Goal: Information Seeking & Learning: Learn about a topic

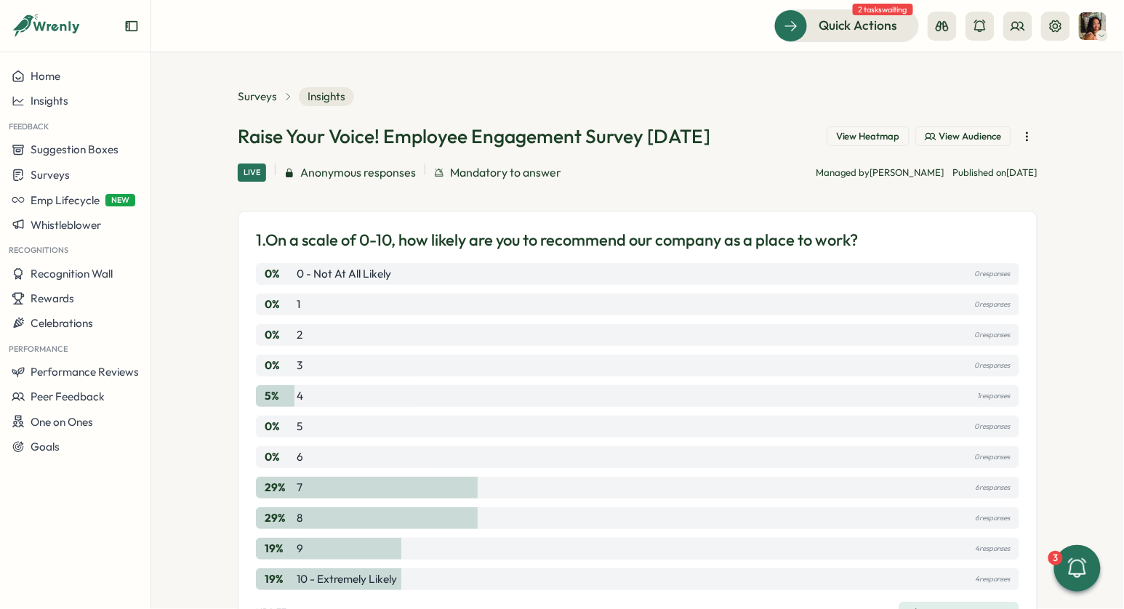
scroll to position [1052, 0]
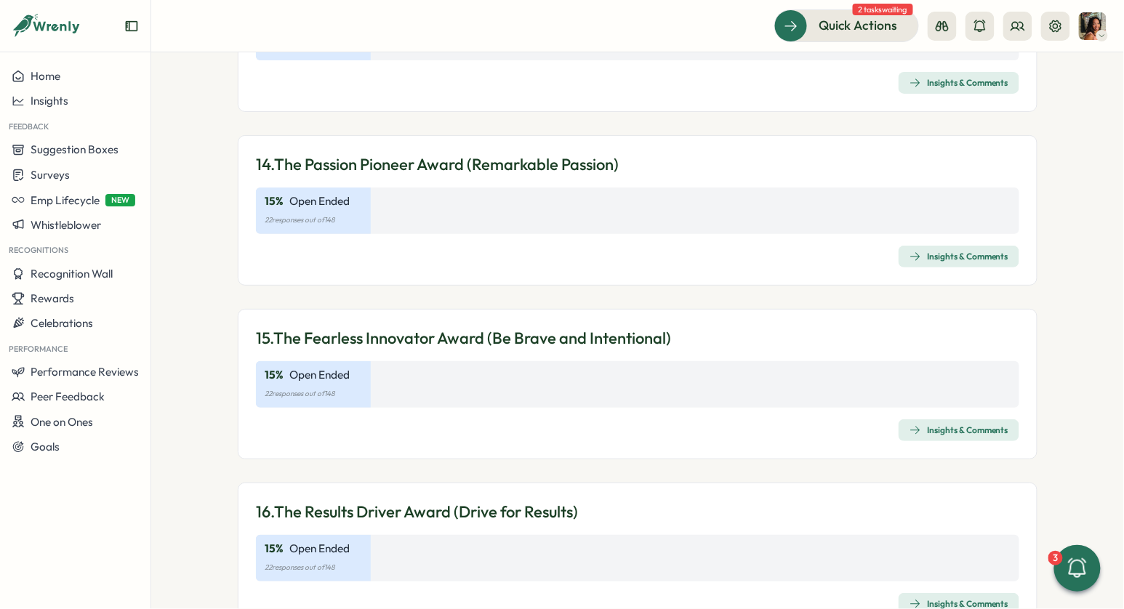
scroll to position [3485, 0]
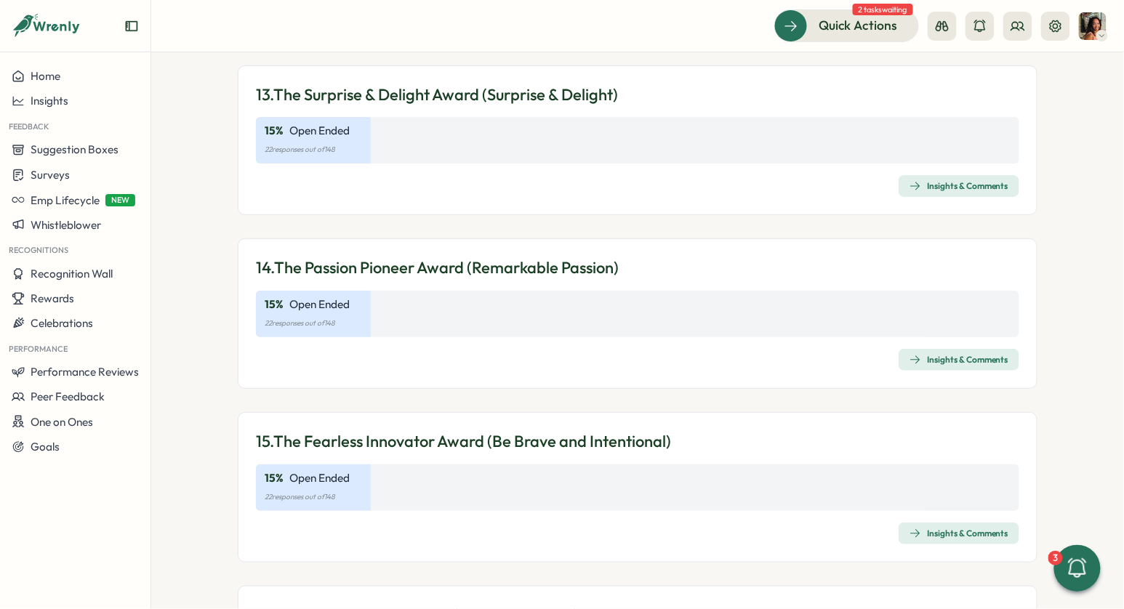
click at [963, 180] on div "Insights & Comments" at bounding box center [959, 186] width 99 height 12
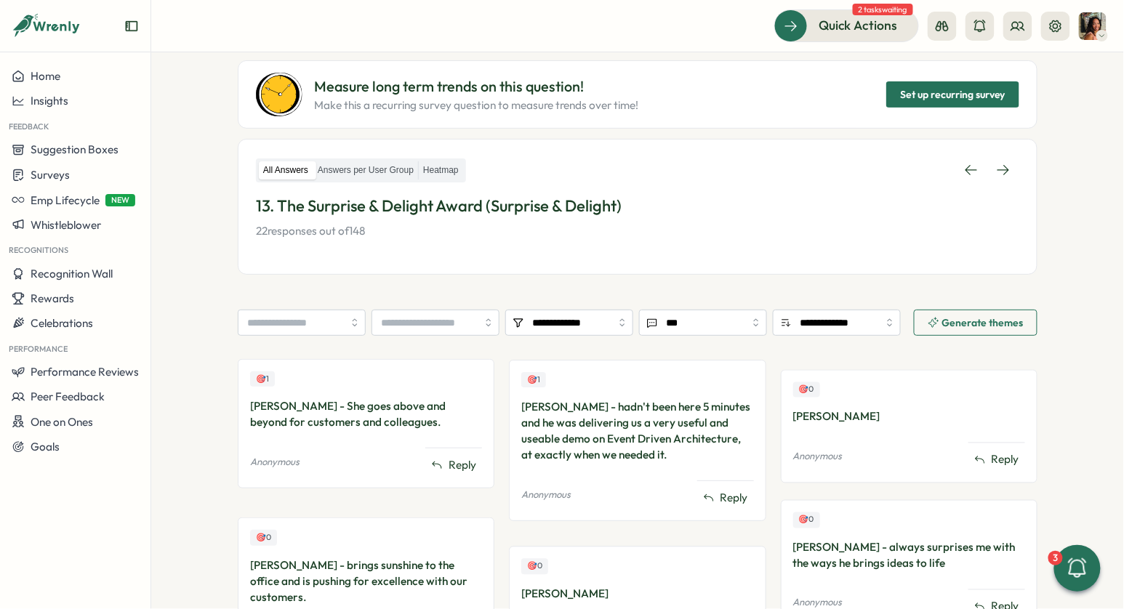
scroll to position [226, 0]
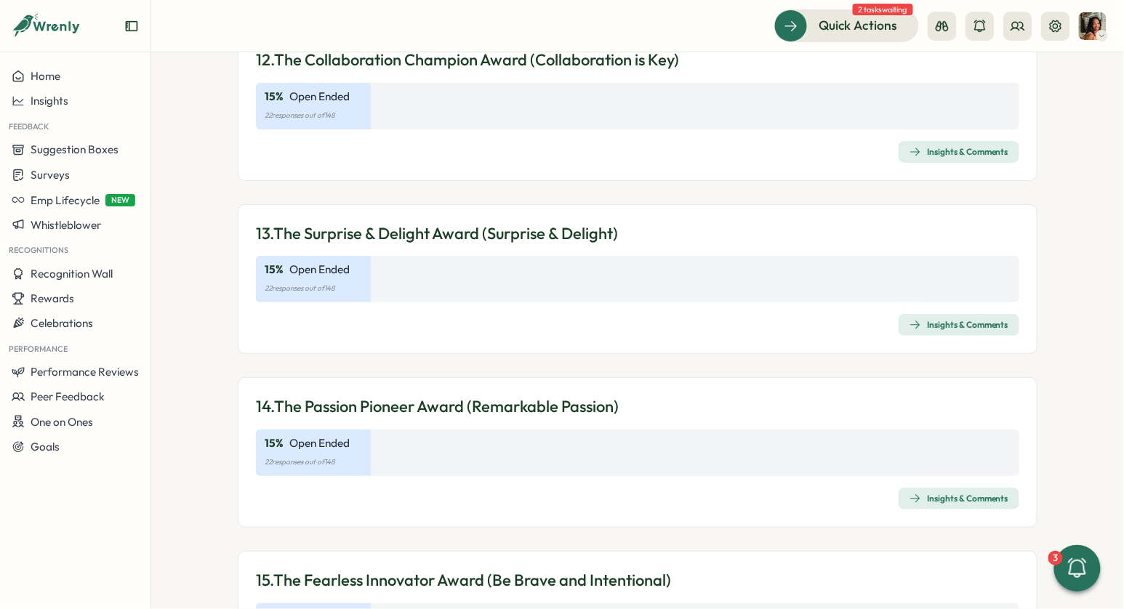
scroll to position [3635, 0]
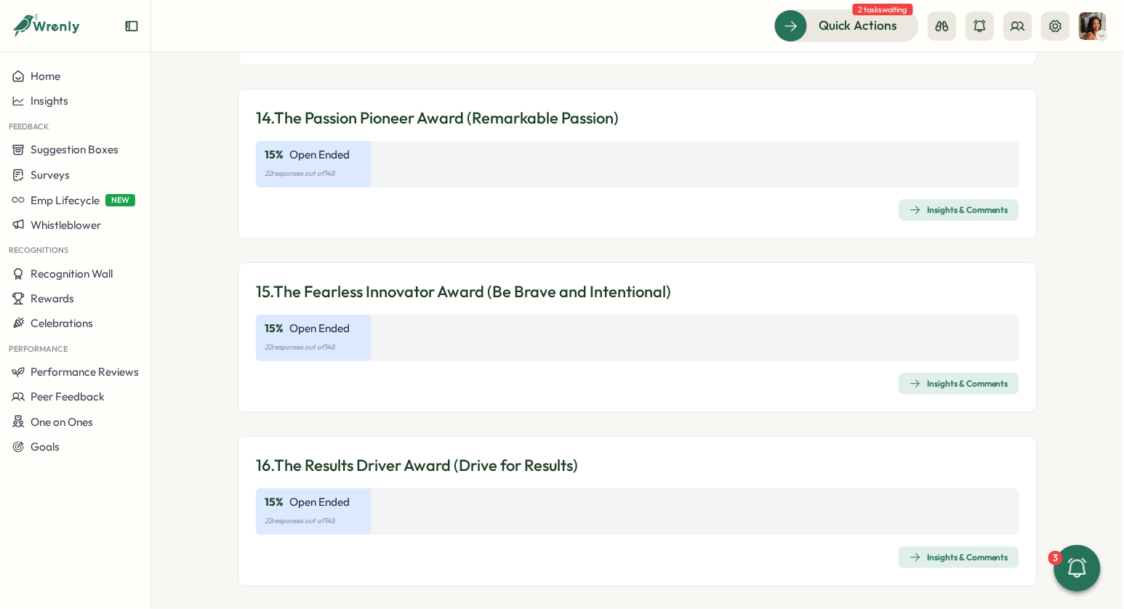
click at [983, 200] on span "Insights & Comments" at bounding box center [959, 210] width 99 height 20
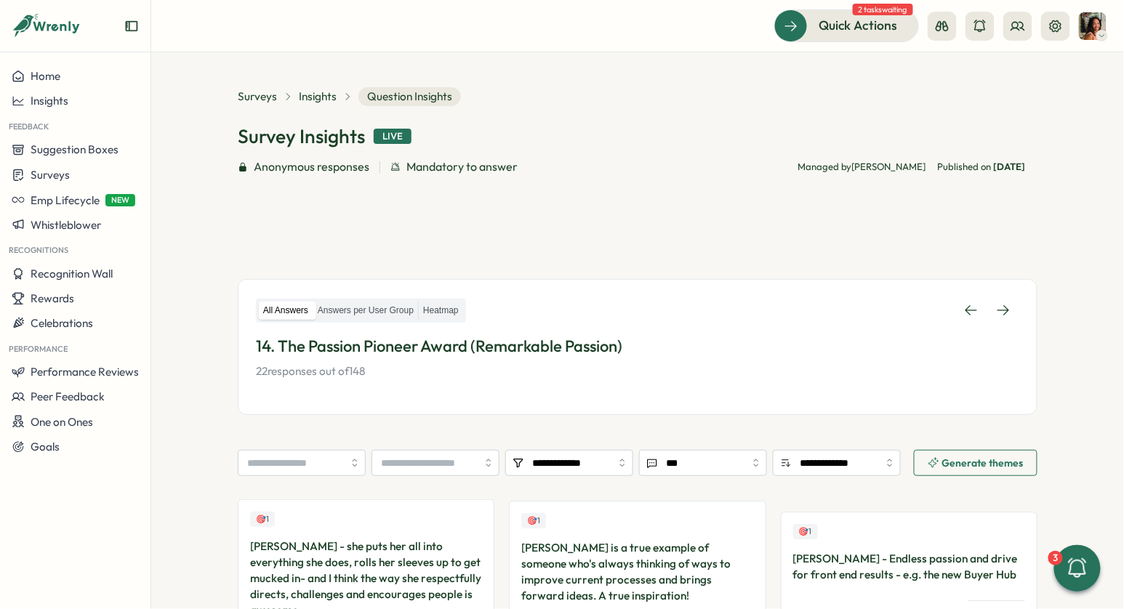
scroll to position [368, 0]
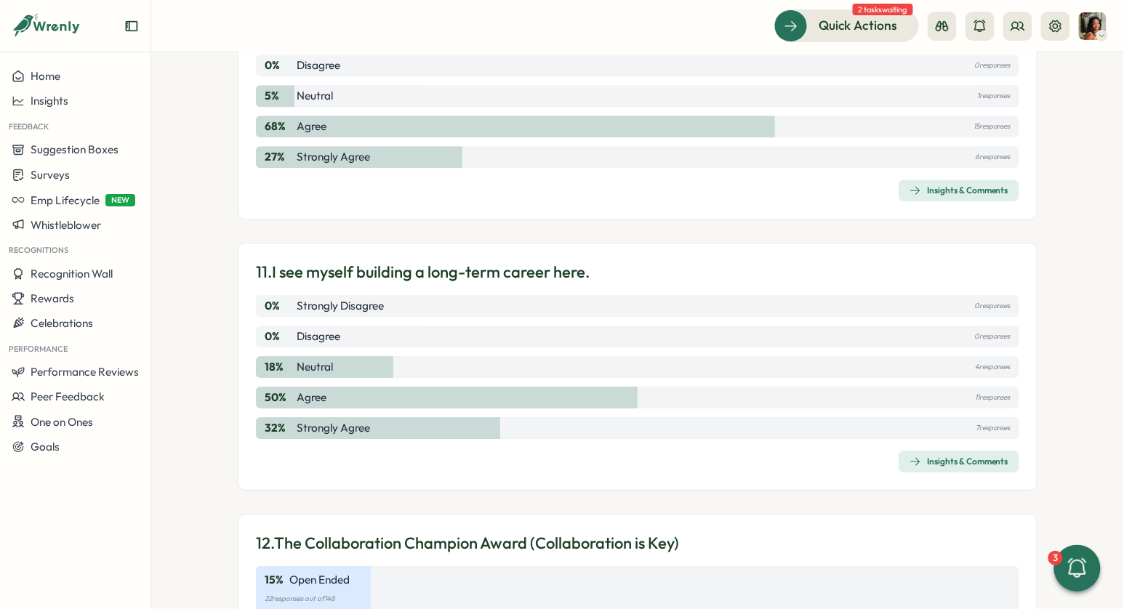
scroll to position [3635, 0]
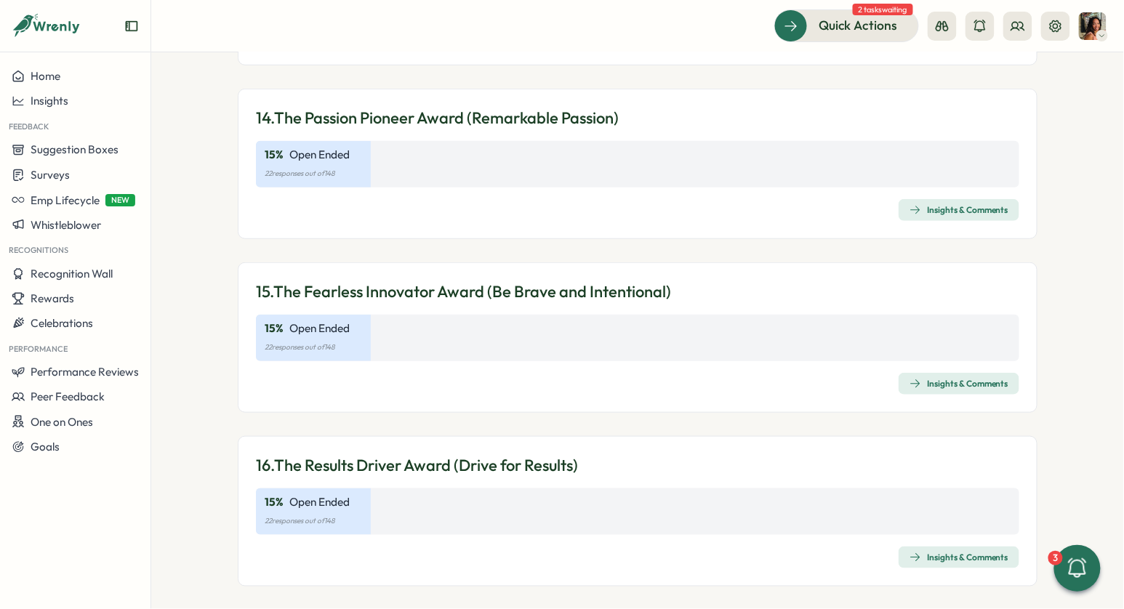
click at [966, 552] on div "Insights & Comments" at bounding box center [959, 558] width 99 height 12
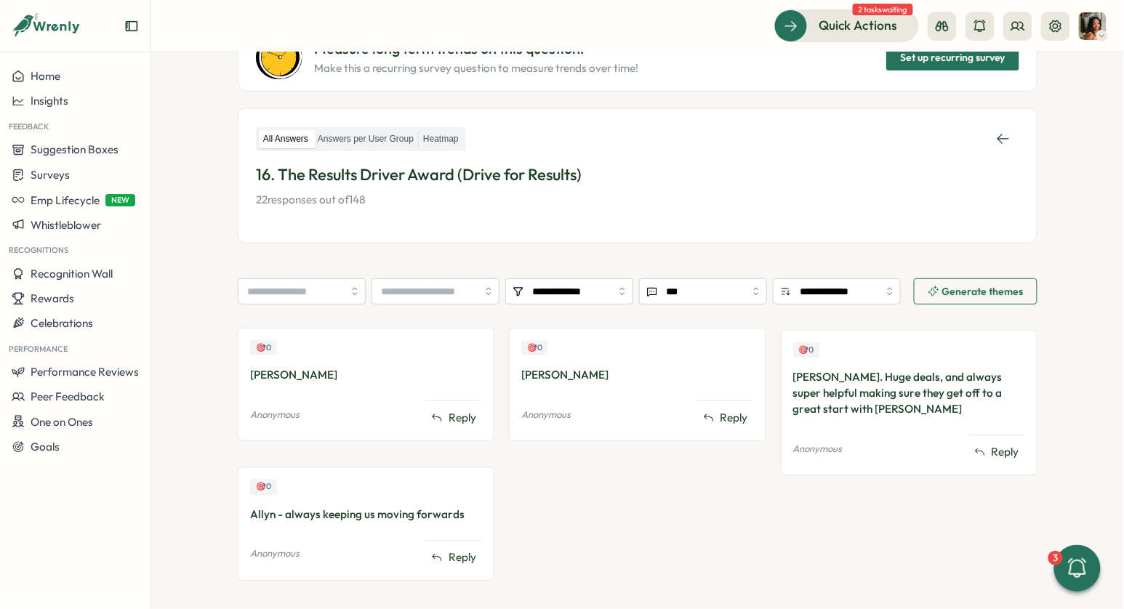
scroll to position [178, 0]
